Goal: Information Seeking & Learning: Learn about a topic

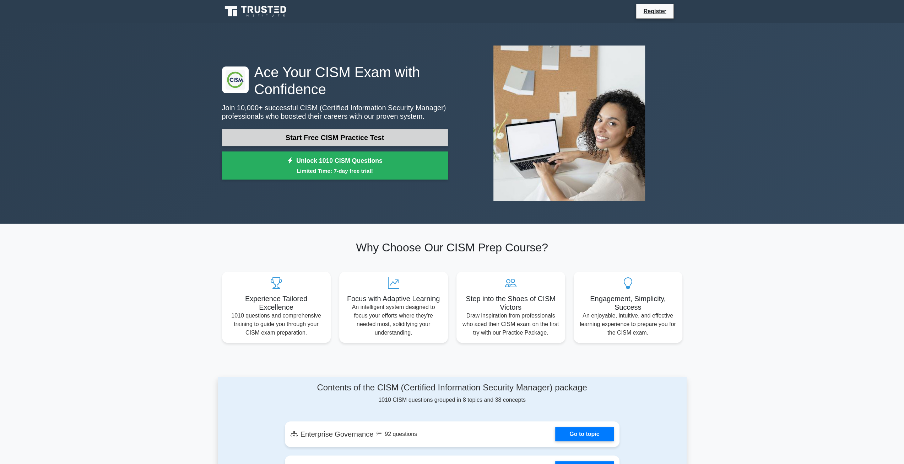
click at [357, 142] on link "Start Free CISM Practice Test" at bounding box center [335, 137] width 226 height 17
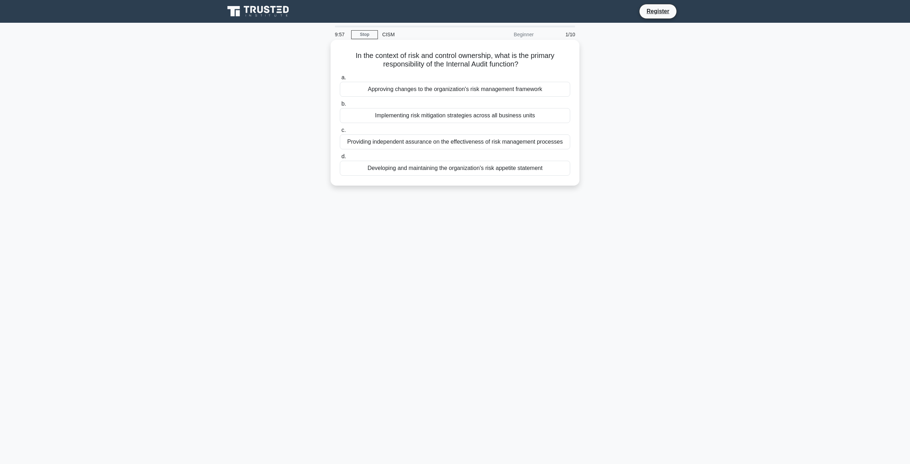
click at [491, 67] on h5 "In the context of risk and control ownership, what is the primary responsibilit…" at bounding box center [455, 60] width 232 height 18
click at [492, 67] on h5 "In the context of risk and control ownership, what is the primary responsibilit…" at bounding box center [455, 60] width 232 height 18
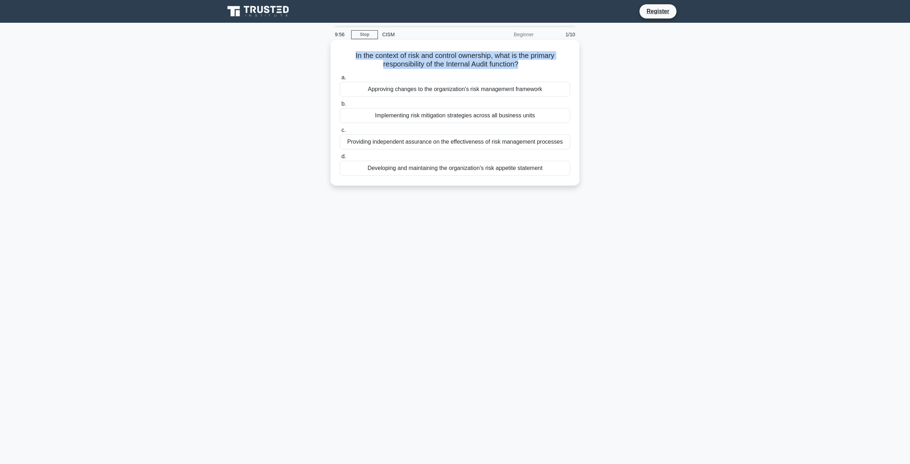
click at [492, 67] on h5 "In the context of risk and control ownership, what is the primary responsibilit…" at bounding box center [455, 60] width 232 height 18
click at [447, 67] on h5 "In the context of risk and control ownership, what is the primary responsibilit…" at bounding box center [455, 60] width 232 height 18
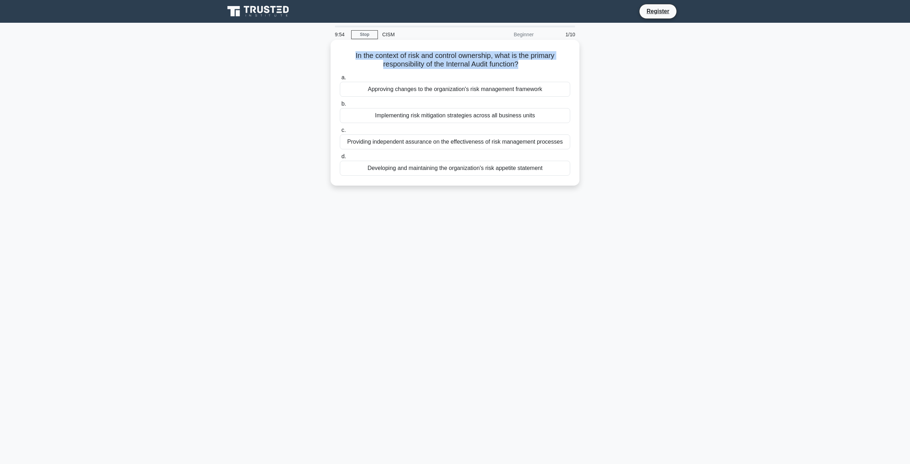
click at [448, 66] on h5 "In the context of risk and control ownership, what is the primary responsibilit…" at bounding box center [455, 60] width 232 height 18
click at [451, 66] on h5 "In the context of risk and control ownership, what is the primary responsibilit…" at bounding box center [455, 60] width 232 height 18
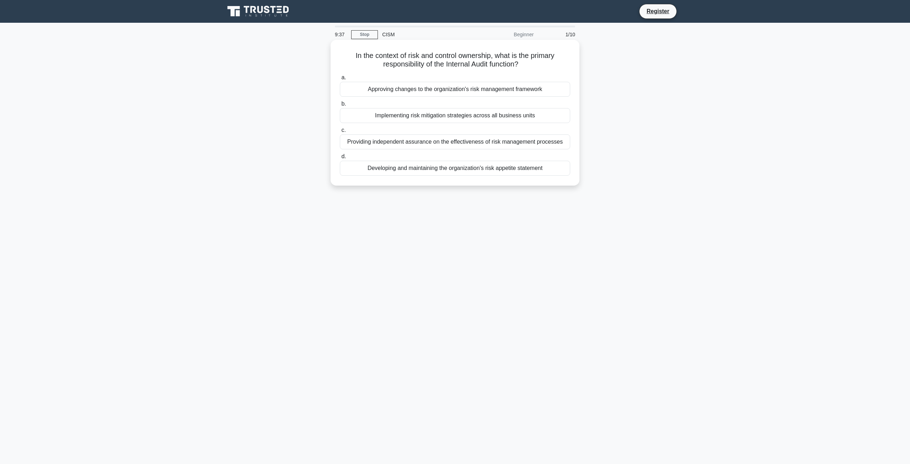
click at [386, 144] on div "Providing independent assurance on the effectiveness of risk management process…" at bounding box center [455, 141] width 230 height 15
click at [340, 133] on input "c. Providing independent assurance on the effectiveness of risk management proc…" at bounding box center [340, 130] width 0 height 5
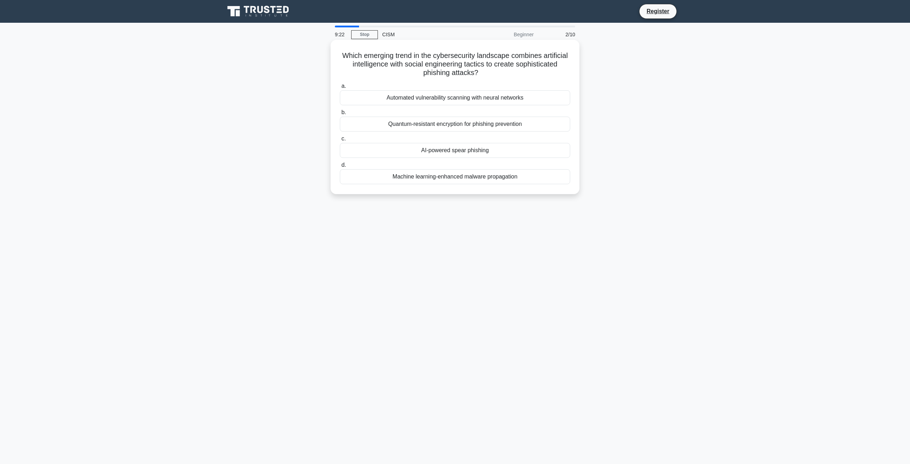
click at [462, 149] on div "AI-powered spear phishing" at bounding box center [455, 150] width 230 height 15
click at [340, 141] on input "c. AI-powered spear phishing" at bounding box center [340, 138] width 0 height 5
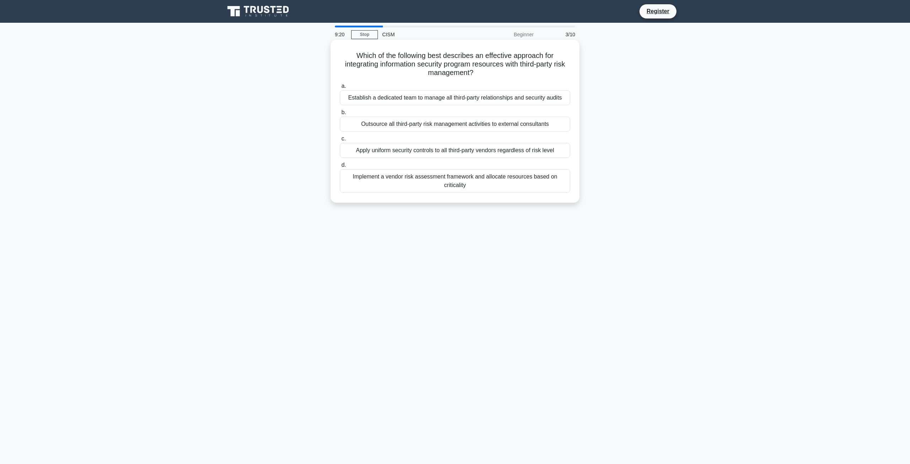
click at [463, 53] on h5 "Which of the following best describes an effective approach for integrating inf…" at bounding box center [455, 64] width 232 height 26
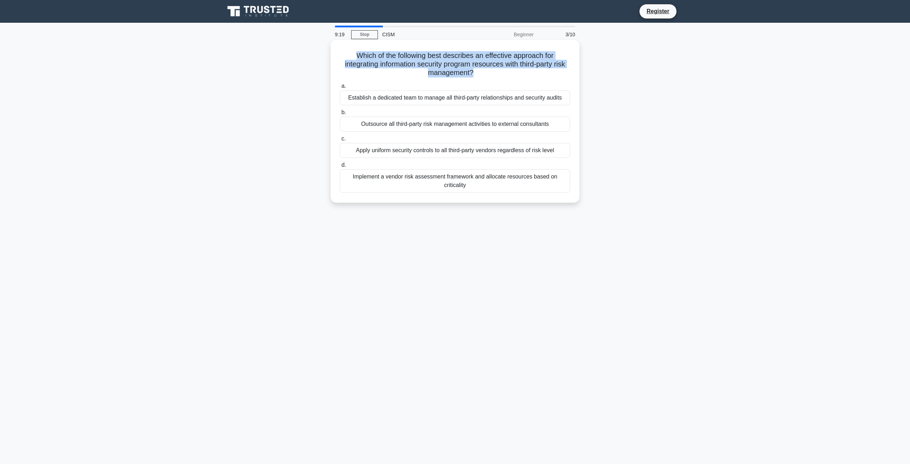
click at [463, 53] on h5 "Which of the following best describes an effective approach for integrating inf…" at bounding box center [455, 64] width 232 height 26
click at [474, 57] on h5 "Which of the following best describes an effective approach for integrating inf…" at bounding box center [455, 64] width 232 height 26
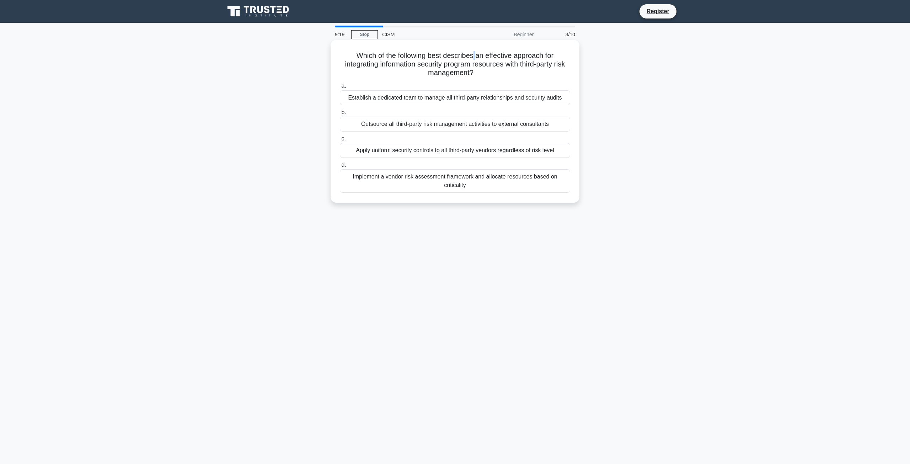
click at [474, 57] on h5 "Which of the following best describes an effective approach for integrating inf…" at bounding box center [455, 64] width 232 height 26
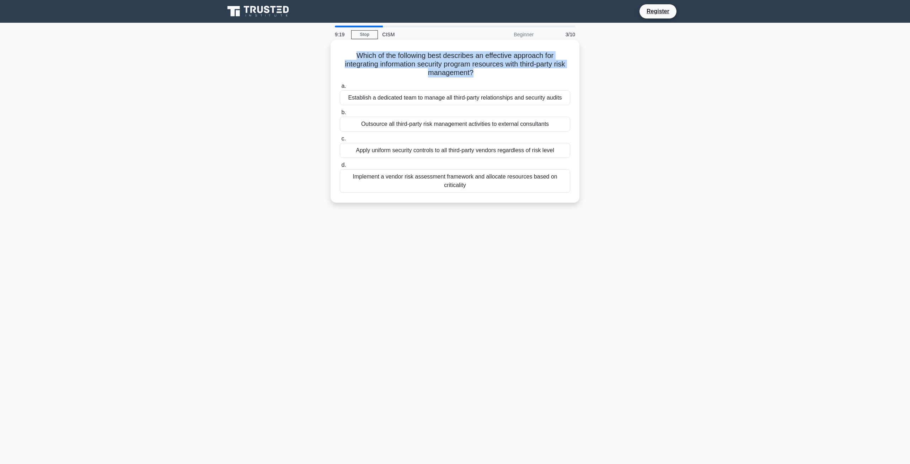
click at [474, 57] on h5 "Which of the following best describes an effective approach for integrating inf…" at bounding box center [455, 64] width 232 height 26
click at [462, 61] on h5 "Which of the following best describes an effective approach for integrating inf…" at bounding box center [455, 64] width 232 height 26
drag, startPoint x: 373, startPoint y: 61, endPoint x: 457, endPoint y: 70, distance: 83.9
click at [453, 69] on h5 "Which of the following best describes an effective approach for integrating inf…" at bounding box center [455, 64] width 232 height 26
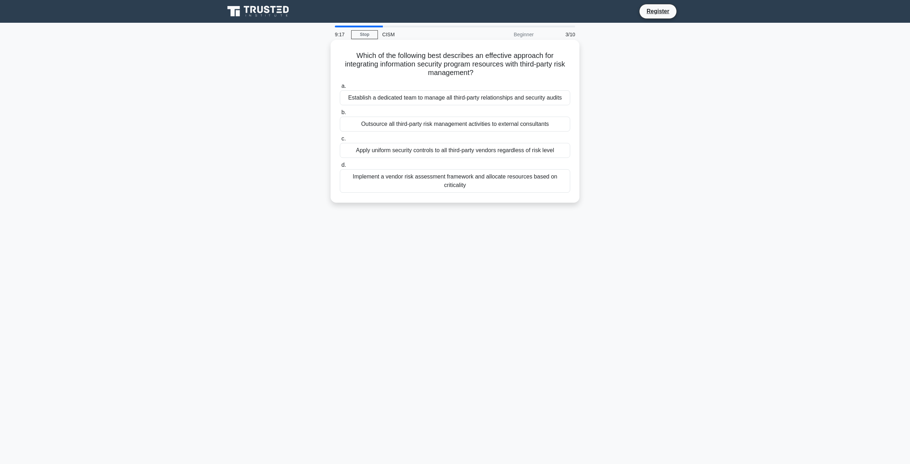
click at [457, 70] on h5 "Which of the following best describes an effective approach for integrating inf…" at bounding box center [455, 64] width 232 height 26
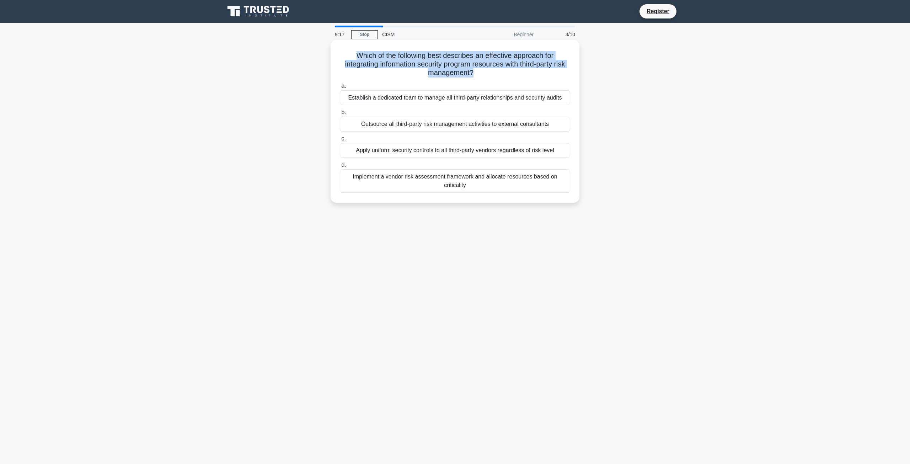
click at [457, 70] on h5 "Which of the following best describes an effective approach for integrating inf…" at bounding box center [455, 64] width 232 height 26
click at [465, 69] on h5 "Which of the following best describes an effective approach for integrating inf…" at bounding box center [455, 64] width 232 height 26
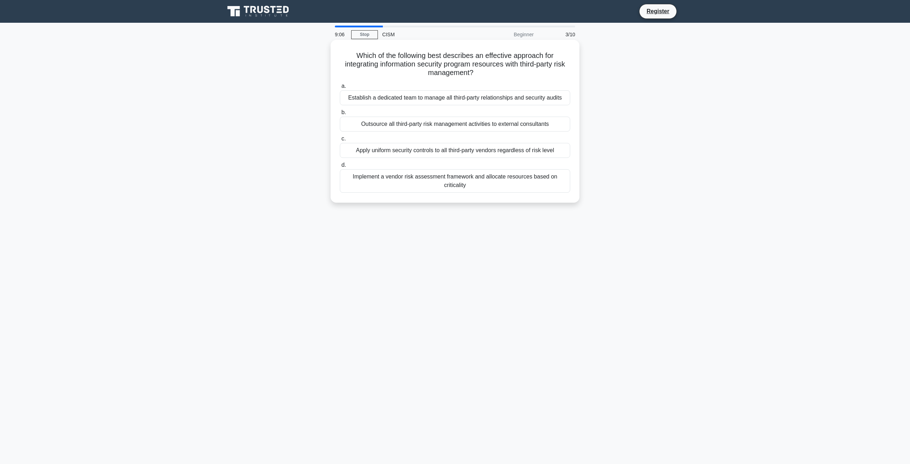
click at [431, 181] on div "Implement a vendor risk assessment framework and allocate resources based on cr…" at bounding box center [455, 180] width 230 height 23
click at [340, 167] on input "d. Implement a vendor risk assessment framework and allocate resources based on…" at bounding box center [340, 165] width 0 height 5
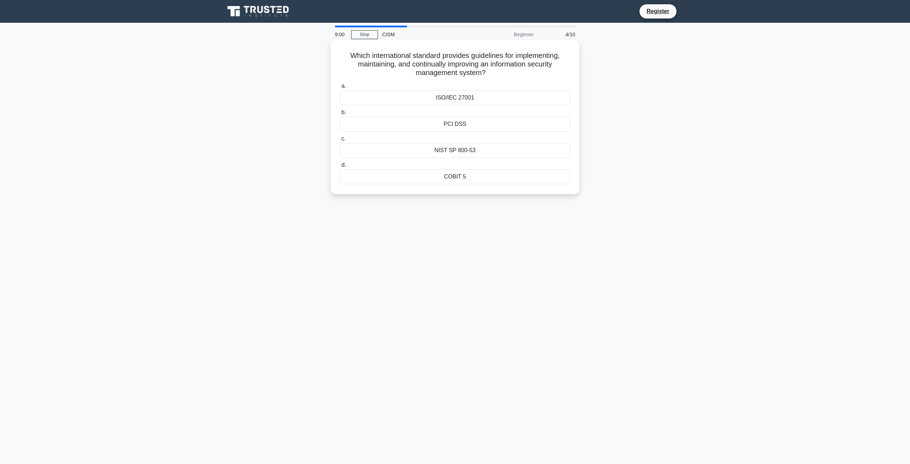
click at [477, 97] on div "ISO/IEC 27001" at bounding box center [455, 97] width 230 height 15
click at [340, 88] on input "a. ISO/IEC 27001" at bounding box center [340, 86] width 0 height 5
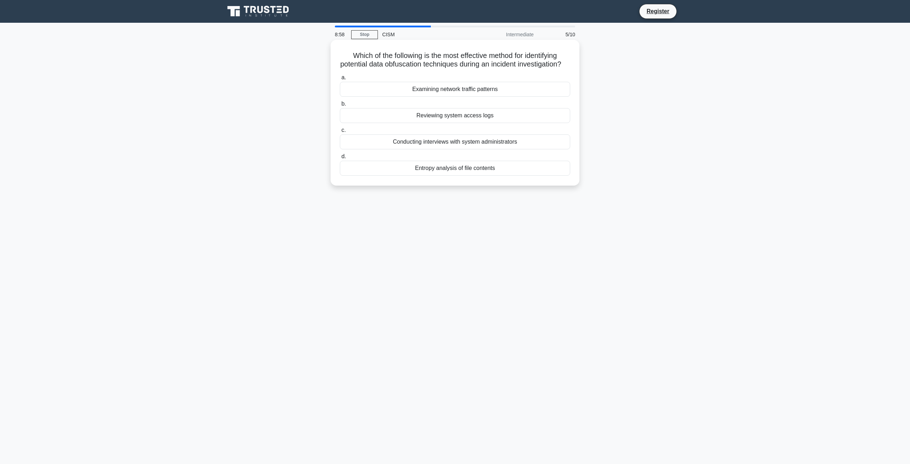
click at [421, 67] on h5 "Which of the following is the most effective method for identifying potential d…" at bounding box center [455, 60] width 232 height 18
click at [445, 62] on h5 "Which of the following is the most effective method for identifying potential d…" at bounding box center [455, 60] width 232 height 18
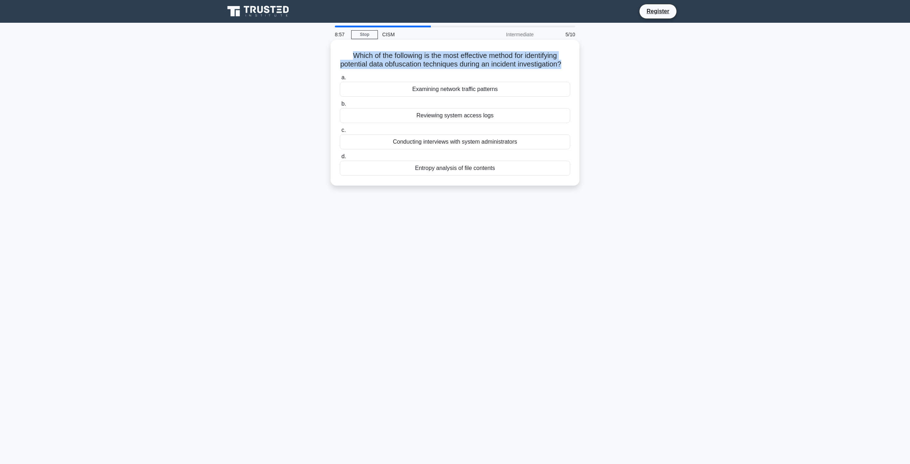
click at [445, 62] on h5 "Which of the following is the most effective method for identifying potential d…" at bounding box center [455, 60] width 232 height 18
click at [452, 61] on h5 "Which of the following is the most effective method for identifying potential d…" at bounding box center [455, 60] width 232 height 18
click at [430, 63] on h5 "Which of the following is the most effective method for identifying potential d…" at bounding box center [455, 60] width 232 height 18
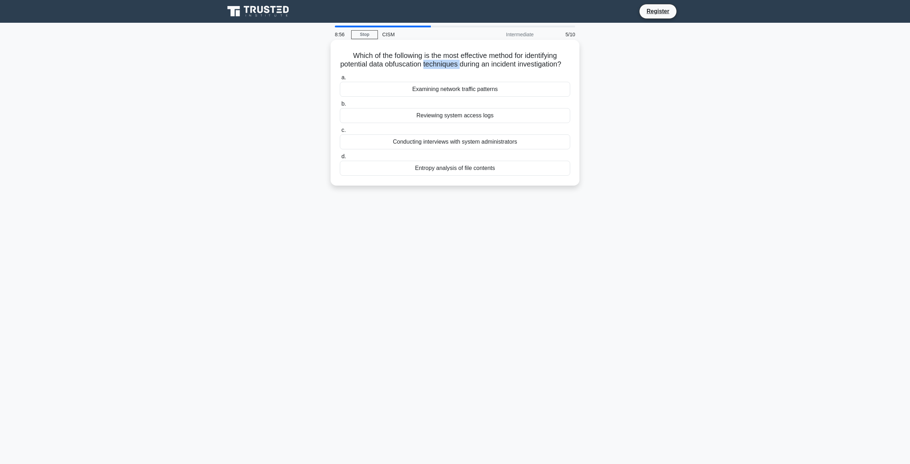
click at [430, 63] on h5 "Which of the following is the most effective method for identifying potential d…" at bounding box center [455, 60] width 232 height 18
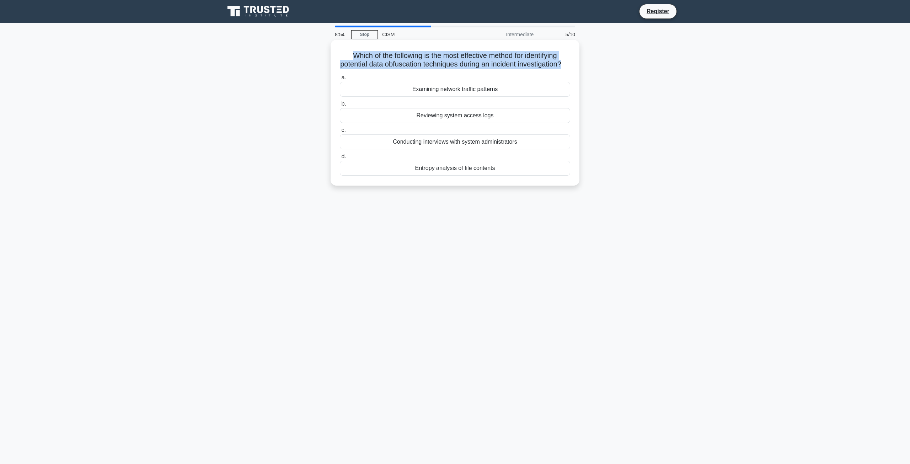
click at [432, 63] on h5 "Which of the following is the most effective method for identifying potential d…" at bounding box center [455, 60] width 232 height 18
click at [459, 63] on h5 "Which of the following is the most effective method for identifying potential d…" at bounding box center [455, 60] width 232 height 18
click at [488, 176] on div "Entropy analysis of file contents" at bounding box center [455, 168] width 230 height 15
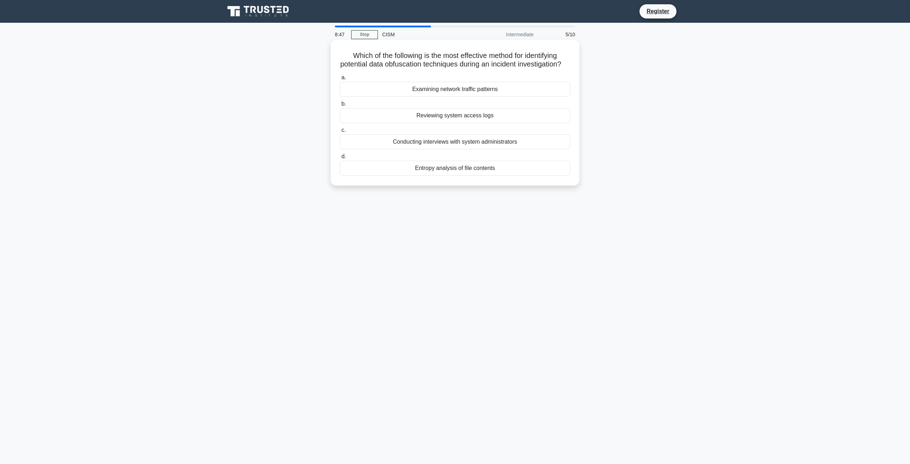
click at [340, 159] on input "d. Entropy analysis of file contents" at bounding box center [340, 156] width 0 height 5
click at [476, 113] on div "Access to information is granted based on job requirements" at bounding box center [455, 115] width 230 height 15
click at [340, 106] on input "b. Access to information is granted based on job requirements" at bounding box center [340, 104] width 0 height 5
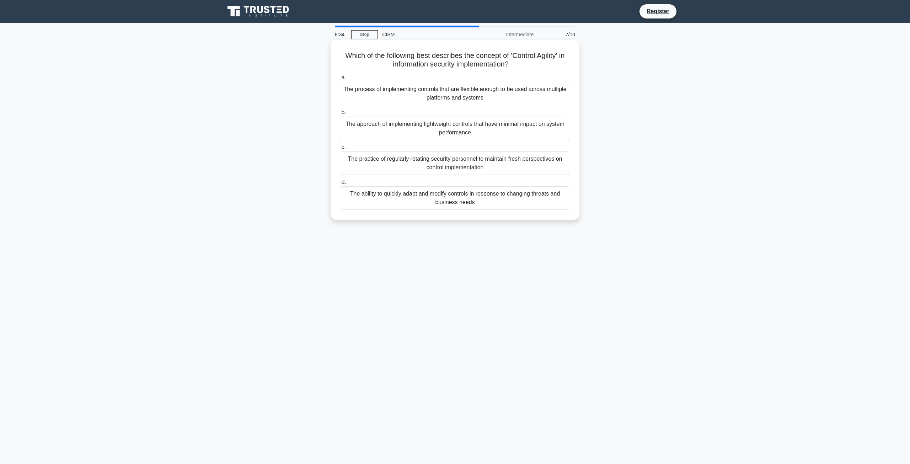
click at [475, 63] on h5 "Which of the following best describes the concept of 'Control Agility' in infor…" at bounding box center [455, 60] width 232 height 18
click at [480, 61] on h5 "Which of the following best describes the concept of 'Control Agility' in infor…" at bounding box center [455, 60] width 232 height 18
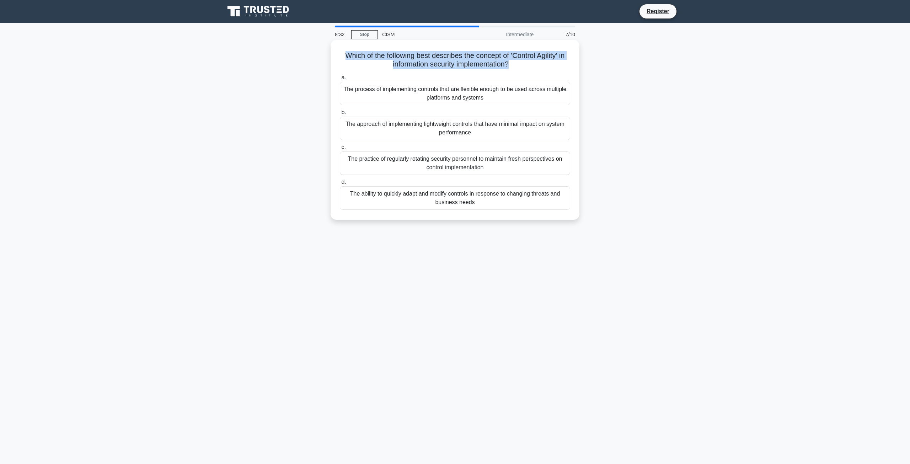
click at [480, 61] on h5 "Which of the following best describes the concept of 'Control Agility' in infor…" at bounding box center [455, 60] width 232 height 18
click at [450, 66] on h5 "Which of the following best describes the concept of 'Control Agility' in infor…" at bounding box center [455, 60] width 232 height 18
click at [464, 64] on h5 "Which of the following best describes the concept of 'Control Agility' in infor…" at bounding box center [455, 60] width 232 height 18
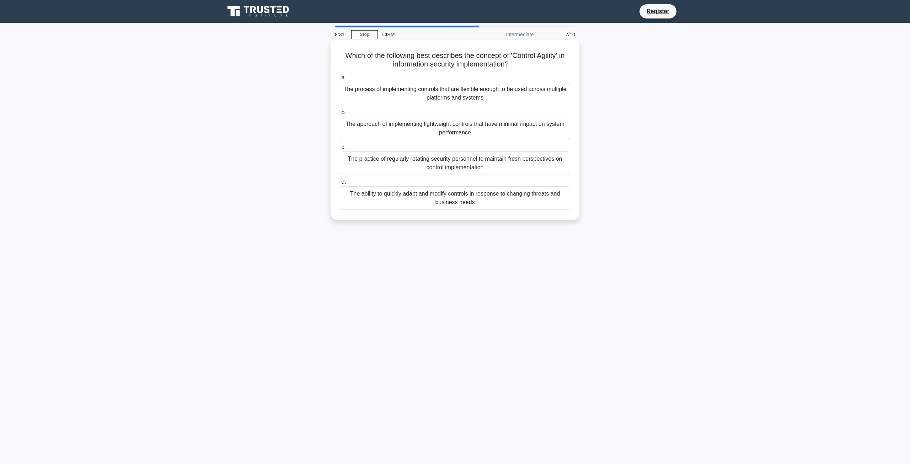
click at [460, 65] on h5 "Which of the following best describes the concept of 'Control Agility' in infor…" at bounding box center [455, 60] width 232 height 18
click at [446, 73] on div "a. The process of implementing controls that are flexible enough to be used acr…" at bounding box center [454, 141] width 239 height 139
drag, startPoint x: 338, startPoint y: 53, endPoint x: 504, endPoint y: 201, distance: 222.8
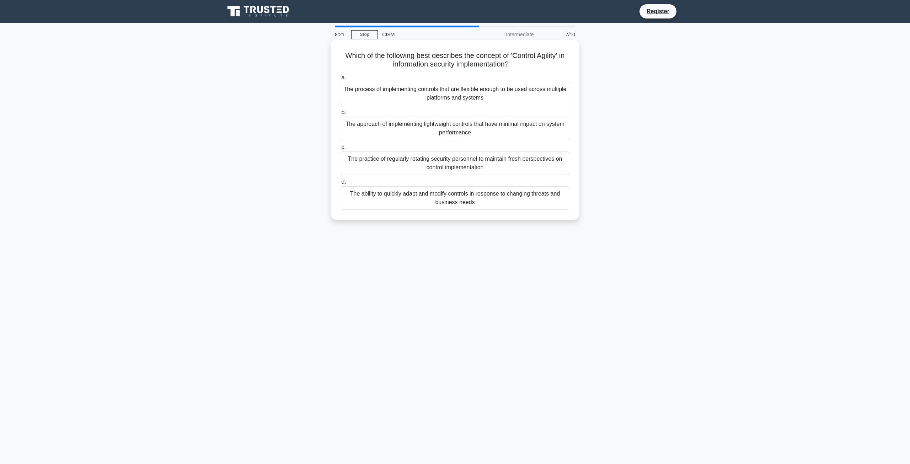
click at [504, 201] on div "Which of the following best describes the concept of 'Control Agility' in infor…" at bounding box center [454, 130] width 243 height 174
copy div "Which of the following best describes the concept of 'Control Agility' in infor…"
click at [671, 137] on div "Which of the following best describes the concept of 'Control Agility' in infor…" at bounding box center [454, 136] width 469 height 188
click at [516, 237] on div "8:05 Stop CISM Intermediate 7/10 Which of the following best describes the conc…" at bounding box center [454, 203] width 469 height 355
click at [463, 199] on div "The ability to quickly adapt and modify controls in response to changing threat…" at bounding box center [455, 197] width 230 height 23
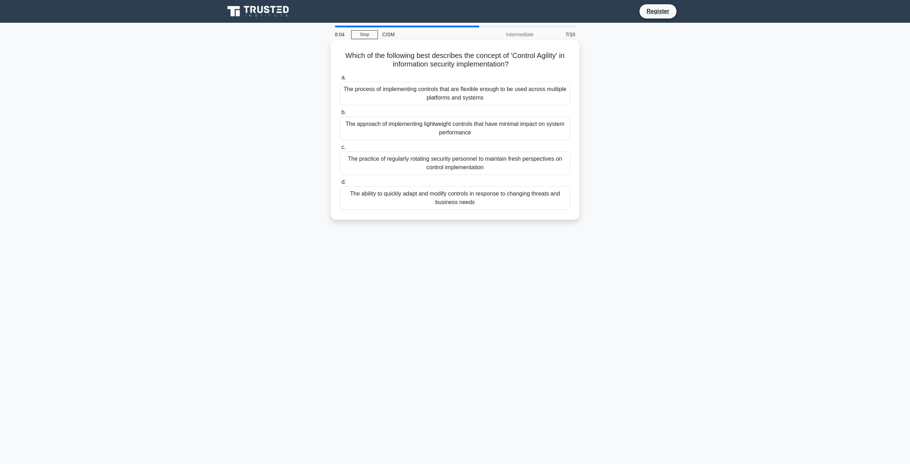
click at [340, 184] on input "d. The ability to quickly adapt and modify controls in response to changing thr…" at bounding box center [340, 182] width 0 height 5
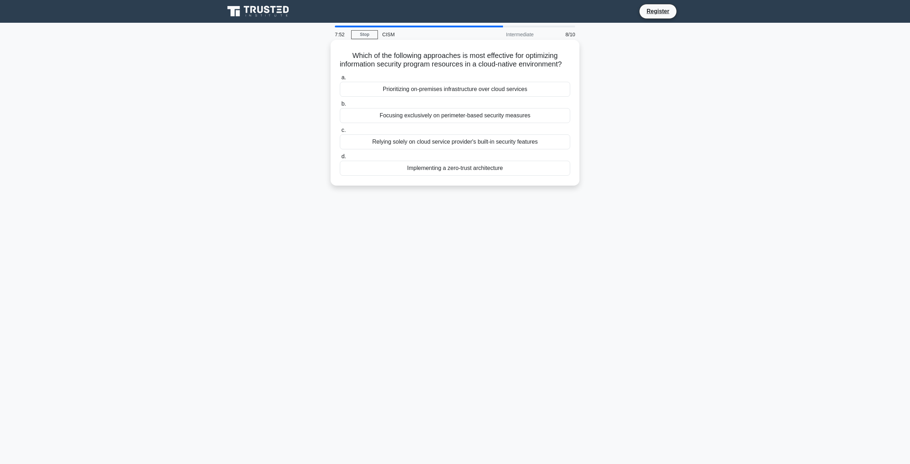
click at [448, 176] on div "Implementing a zero-trust architecture" at bounding box center [455, 168] width 230 height 15
click at [340, 159] on input "d. Implementing a zero-trust architecture" at bounding box center [340, 156] width 0 height 5
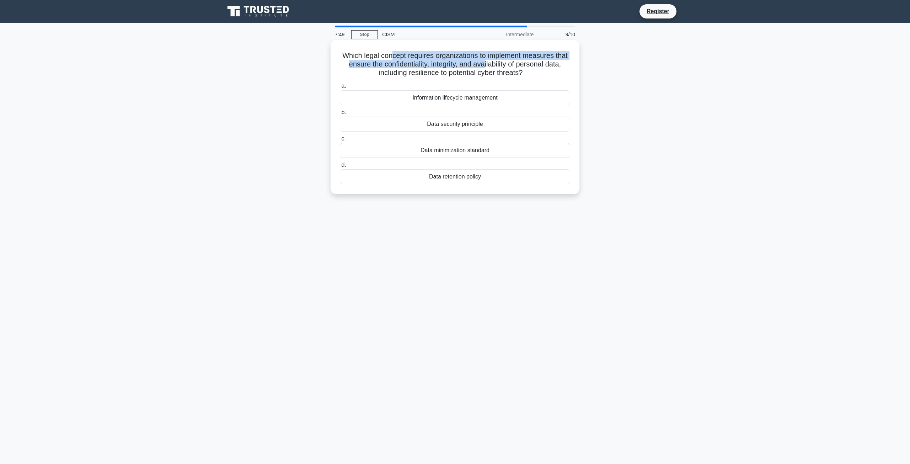
drag, startPoint x: 420, startPoint y: 48, endPoint x: 505, endPoint y: 69, distance: 87.0
click at [504, 69] on div "Which legal concept requires organizations to implement measures that ensure th…" at bounding box center [454, 117] width 243 height 149
click at [505, 69] on h5 "Which legal concept requires organizations to implement measures that ensure th…" at bounding box center [455, 64] width 232 height 26
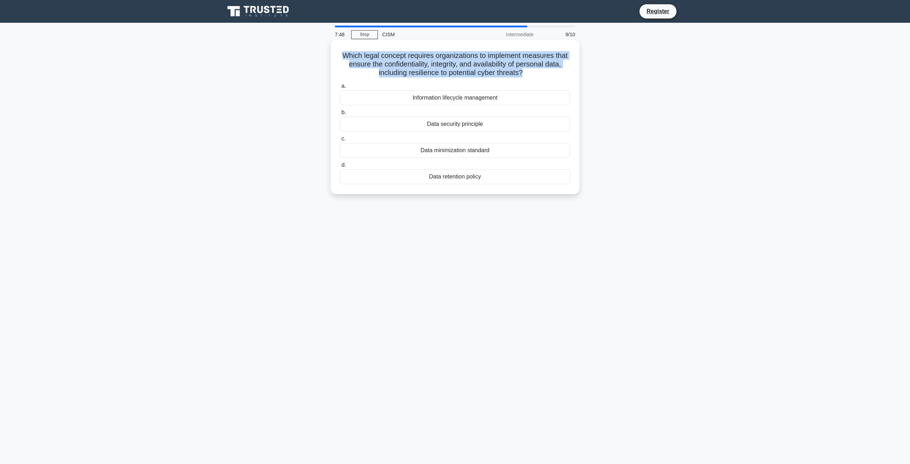
click at [515, 70] on h5 "Which legal concept requires organizations to implement measures that ensure th…" at bounding box center [455, 64] width 232 height 26
drag, startPoint x: 531, startPoint y: 76, endPoint x: 380, endPoint y: 56, distance: 152.7
click at [384, 57] on h5 "Which legal concept requires organizations to implement measures that ensure th…" at bounding box center [455, 64] width 232 height 26
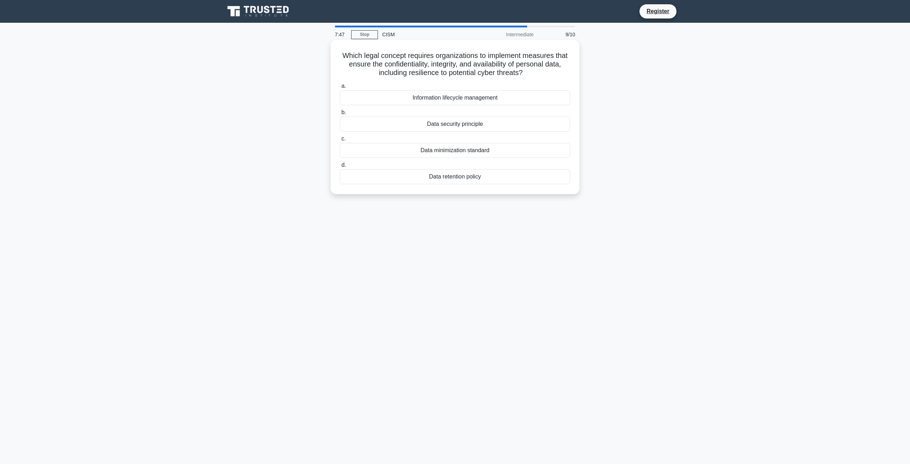
click at [380, 55] on h5 "Which legal concept requires organizations to implement measures that ensure th…" at bounding box center [455, 64] width 232 height 26
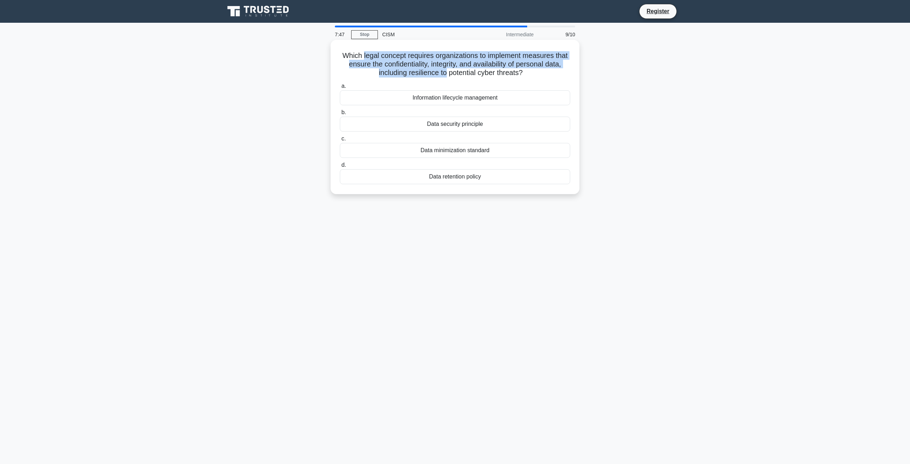
drag, startPoint x: 380, startPoint y: 55, endPoint x: 462, endPoint y: 71, distance: 84.0
click at [457, 71] on h5 "Which legal concept requires organizations to implement measures that ensure th…" at bounding box center [455, 64] width 232 height 26
click at [463, 72] on h5 "Which legal concept requires organizations to implement measures that ensure th…" at bounding box center [455, 64] width 232 height 26
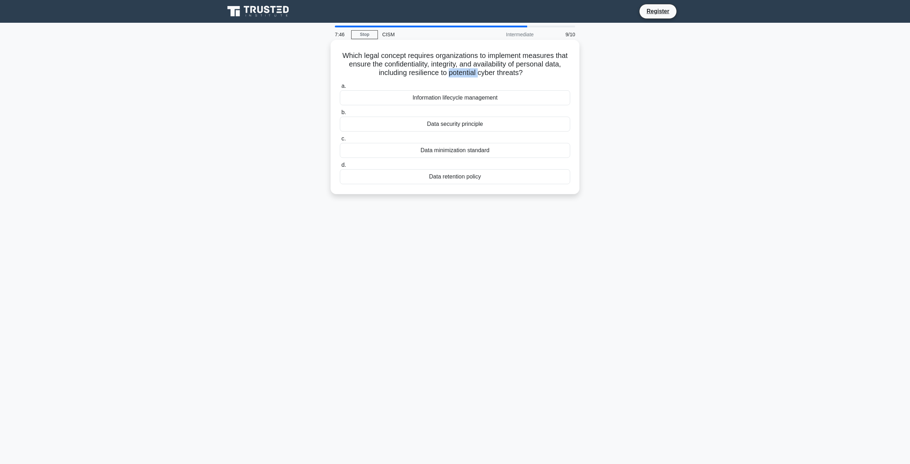
click at [463, 72] on h5 "Which legal concept requires organizations to implement measures that ensure th…" at bounding box center [455, 64] width 232 height 26
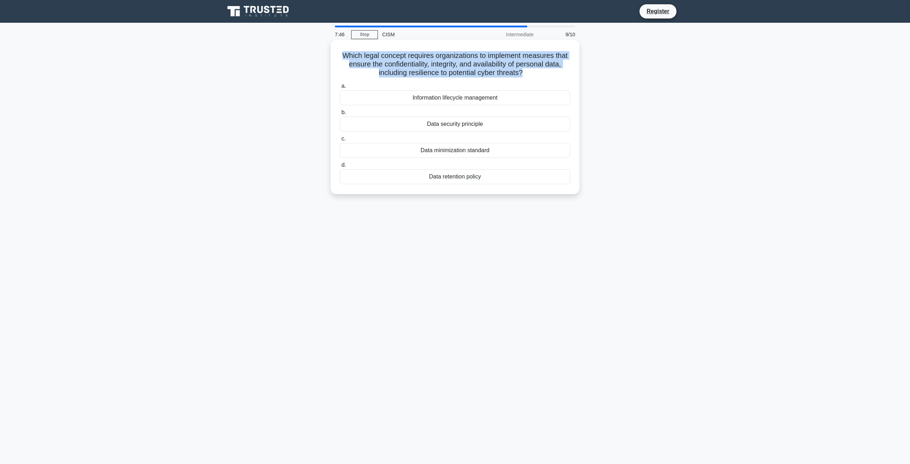
drag, startPoint x: 463, startPoint y: 72, endPoint x: 480, endPoint y: 72, distance: 17.8
click at [463, 72] on h5 "Which legal concept requires organizations to implement measures that ensure th…" at bounding box center [455, 64] width 232 height 26
click at [492, 73] on h5 "Which legal concept requires organizations to implement measures that ensure th…" at bounding box center [455, 64] width 232 height 26
drag, startPoint x: 523, startPoint y: 79, endPoint x: 384, endPoint y: 61, distance: 140.4
click at [385, 61] on div "Which legal concept requires organizations to implement measures that ensure th…" at bounding box center [454, 117] width 243 height 149
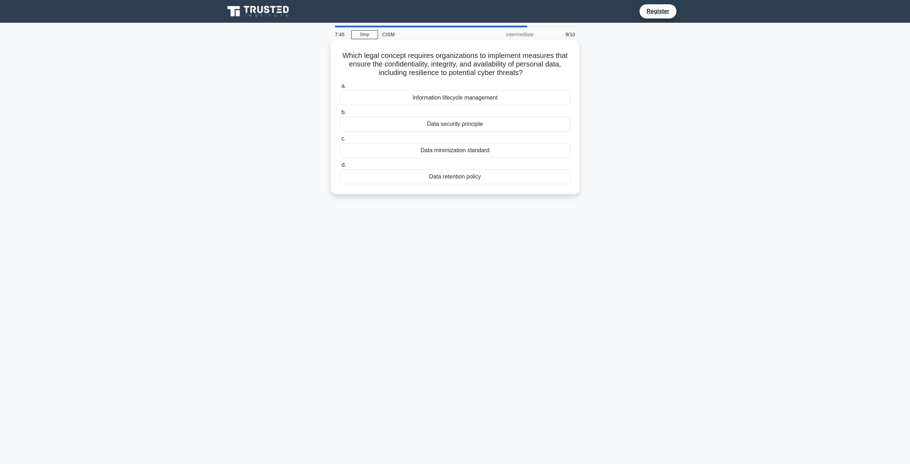
click at [382, 60] on h5 "Which legal concept requires organizations to implement measures that ensure th…" at bounding box center [455, 64] width 232 height 26
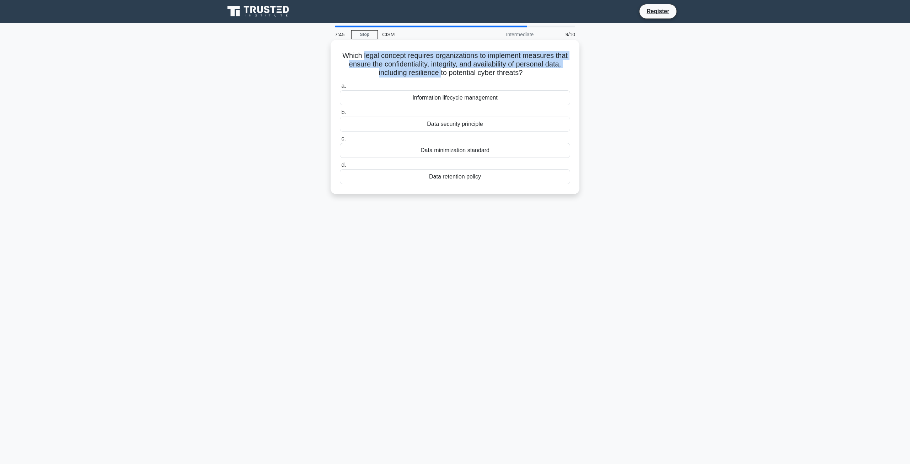
drag, startPoint x: 382, startPoint y: 60, endPoint x: 450, endPoint y: 72, distance: 68.9
click at [450, 72] on h5 "Which legal concept requires organizations to implement measures that ensure th…" at bounding box center [455, 64] width 232 height 26
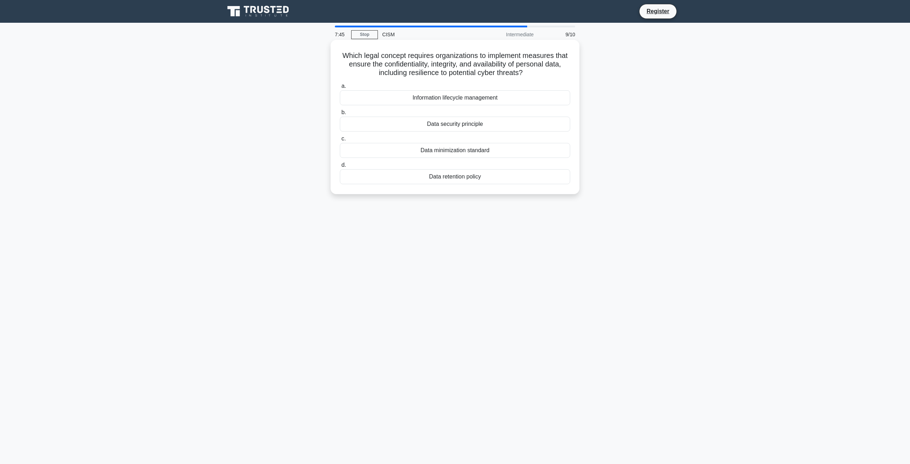
click at [461, 74] on h5 "Which legal concept requires organizations to implement measures that ensure th…" at bounding box center [455, 64] width 232 height 26
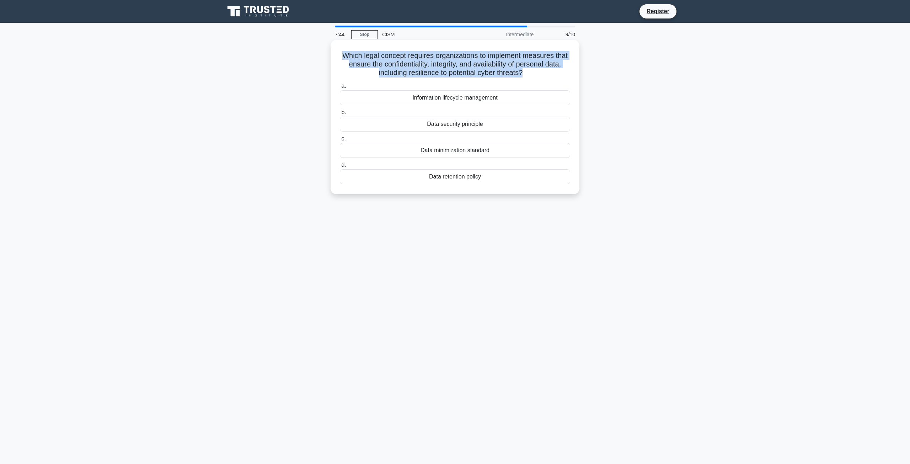
click at [461, 74] on h5 "Which legal concept requires organizations to implement measures that ensure th…" at bounding box center [455, 64] width 232 height 26
click at [480, 74] on h5 "Which legal concept requires organizations to implement measures that ensure th…" at bounding box center [455, 64] width 232 height 26
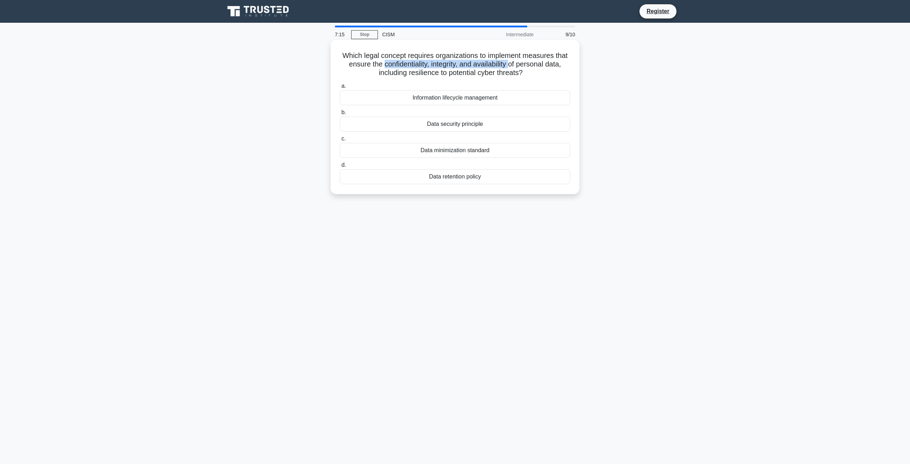
drag, startPoint x: 398, startPoint y: 68, endPoint x: 529, endPoint y: 67, distance: 130.8
click at [529, 67] on h5 "Which legal concept requires organizations to implement measures that ensure th…" at bounding box center [455, 64] width 232 height 26
click at [489, 67] on h5 "Which legal concept requires organizations to implement measures that ensure th…" at bounding box center [455, 64] width 232 height 26
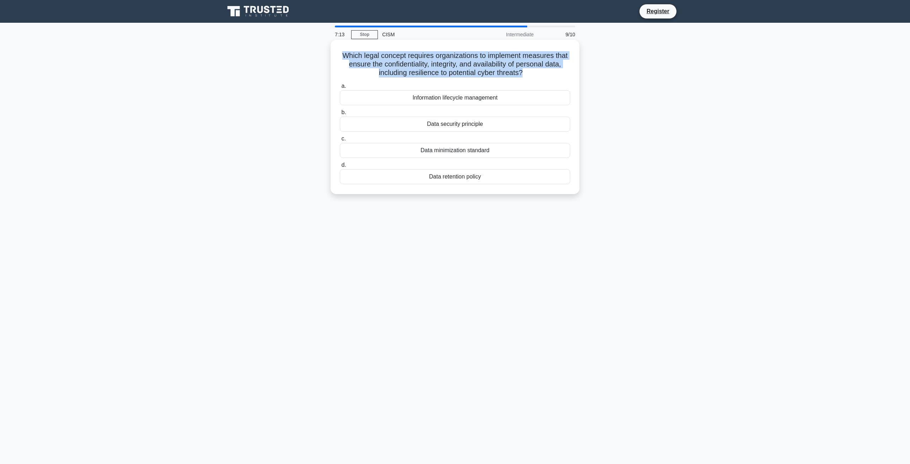
click at [489, 67] on h5 "Which legal concept requires organizations to implement measures that ensure th…" at bounding box center [455, 64] width 232 height 26
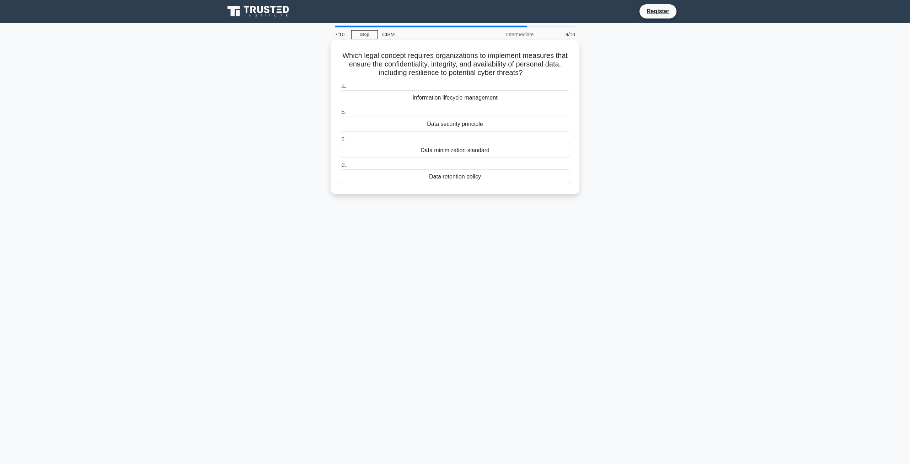
click at [479, 125] on div "Data security principle" at bounding box center [455, 124] width 230 height 15
click at [340, 115] on input "b. Data security principle" at bounding box center [340, 112] width 0 height 5
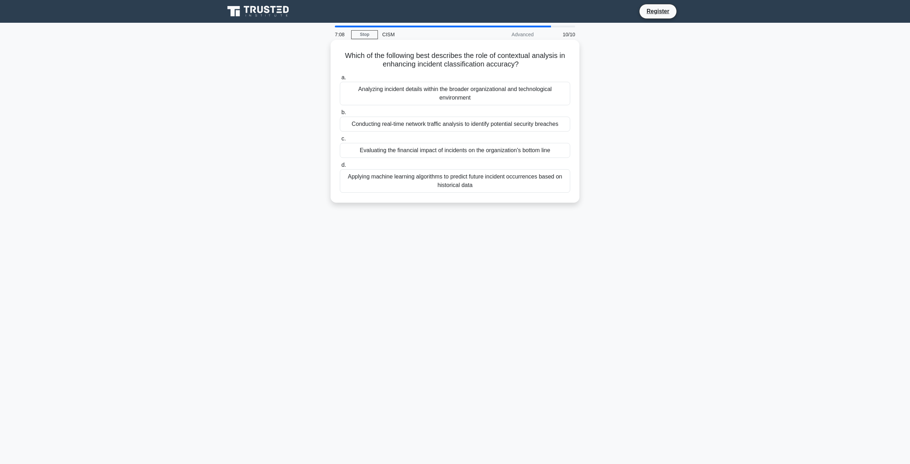
click at [409, 63] on h5 "Which of the following best describes the role of contextual analysis in enhanc…" at bounding box center [455, 60] width 232 height 18
click at [409, 62] on h5 "Which of the following best describes the role of contextual analysis in enhanc…" at bounding box center [455, 60] width 232 height 18
click at [422, 61] on h5 "Which of the following best describes the role of contextual analysis in enhanc…" at bounding box center [455, 60] width 232 height 18
click at [414, 60] on h5 "Which of the following best describes the role of contextual analysis in enhanc…" at bounding box center [455, 60] width 232 height 18
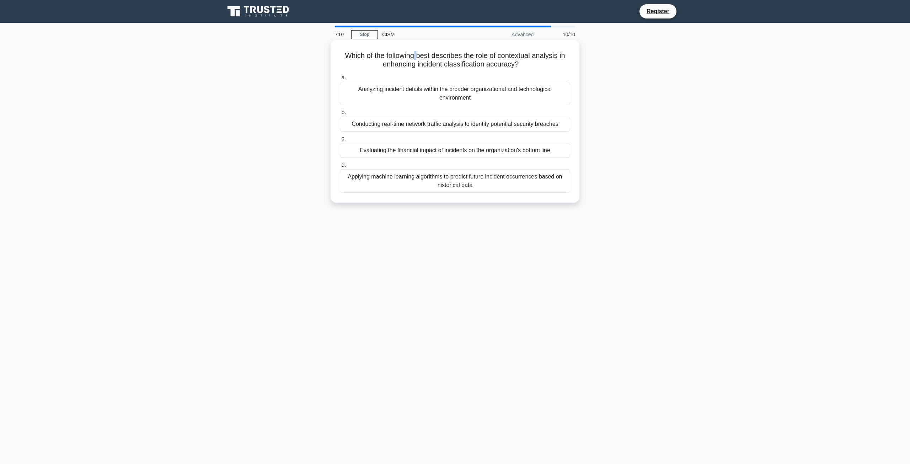
click at [414, 60] on h5 "Which of the following best describes the role of contextual analysis in enhanc…" at bounding box center [455, 60] width 232 height 18
drag, startPoint x: 414, startPoint y: 60, endPoint x: 439, endPoint y: 59, distance: 24.2
click at [416, 60] on h5 "Which of the following best describes the role of contextual analysis in enhanc…" at bounding box center [455, 60] width 232 height 18
click at [458, 61] on h5 "Which of the following best describes the role of contextual analysis in enhanc…" at bounding box center [455, 60] width 232 height 18
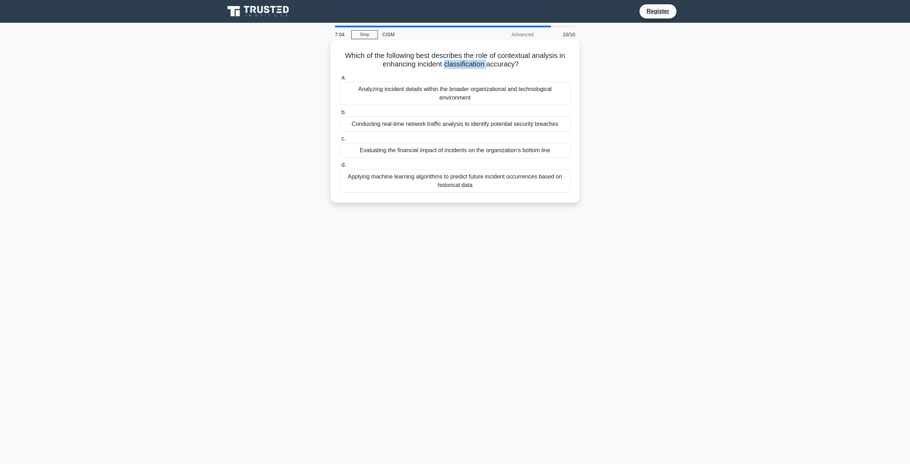
click at [458, 61] on h5 "Which of the following best describes the role of contextual analysis in enhanc…" at bounding box center [455, 60] width 232 height 18
click at [474, 64] on h5 "Which of the following best describes the role of contextual analysis in enhanc…" at bounding box center [455, 60] width 232 height 18
click at [489, 97] on div "Analyzing incident details within the broader organizational and technological …" at bounding box center [455, 93] width 230 height 23
click at [340, 80] on input "a. Analyzing incident details within the broader organizational and technologic…" at bounding box center [340, 77] width 0 height 5
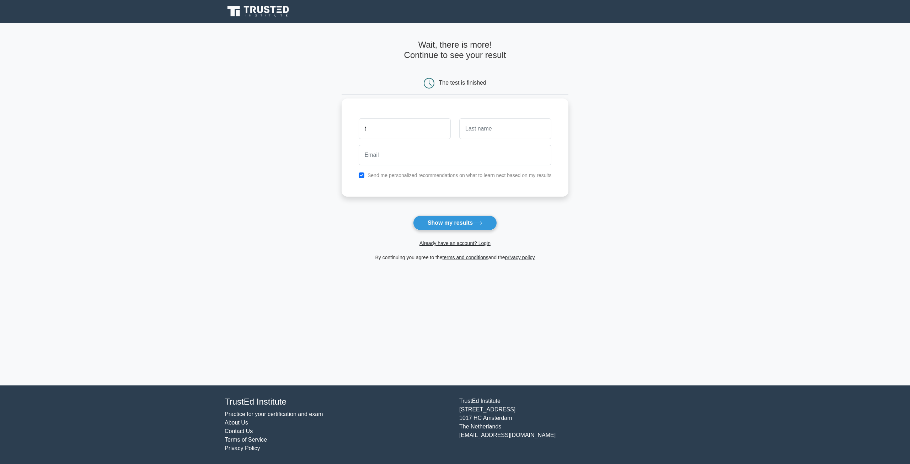
type input "t"
type input "t@t"
click at [449, 218] on button "Show my results" at bounding box center [455, 222] width 84 height 15
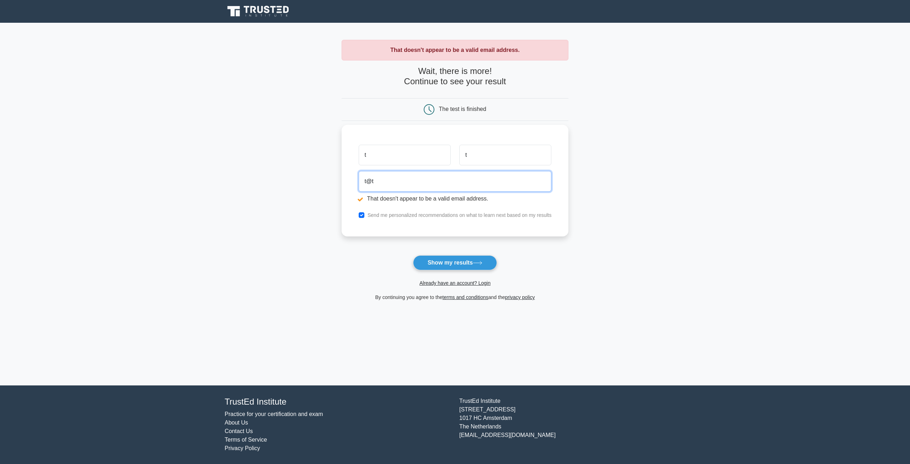
click at [392, 184] on input "t@t" at bounding box center [455, 181] width 193 height 21
type input "t@[DOMAIN_NAME]"
click at [439, 262] on button "Show my results" at bounding box center [455, 262] width 84 height 15
click at [396, 181] on input "t@[DOMAIN_NAME]" at bounding box center [455, 181] width 193 height 21
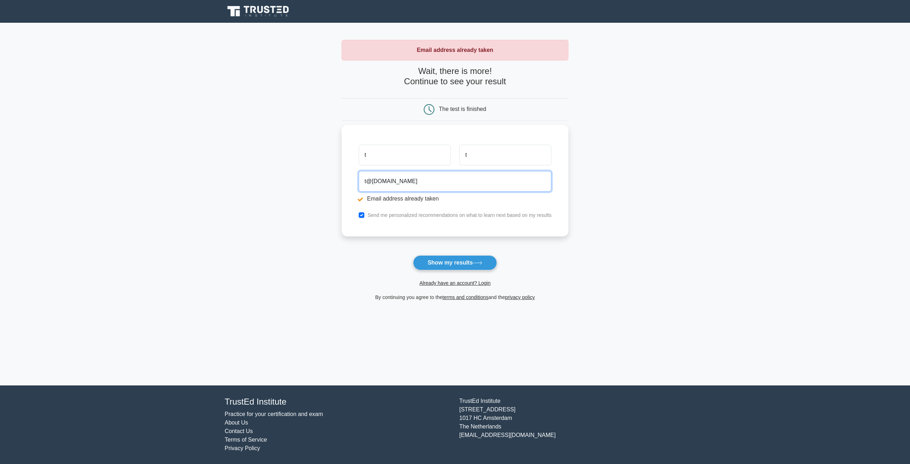
click at [396, 181] on input "t@[DOMAIN_NAME]" at bounding box center [455, 181] width 193 height 21
type input "[EMAIL_ADDRESS][DOMAIN_NAME]"
click at [453, 262] on button "Show my results" at bounding box center [455, 262] width 84 height 15
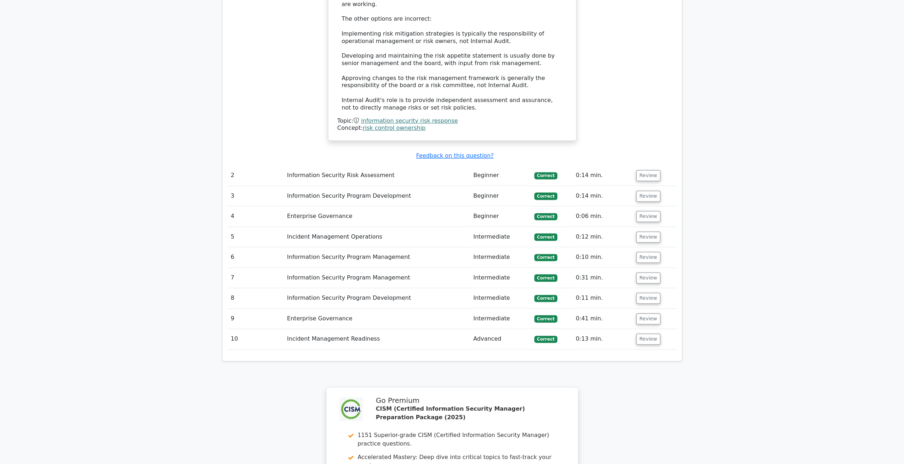
scroll to position [960, 0]
